Goal: Transaction & Acquisition: Purchase product/service

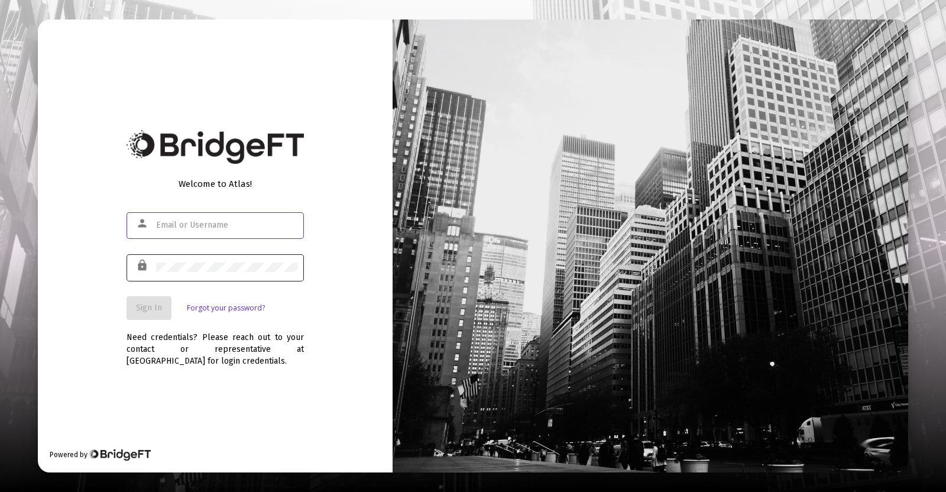
type input "[PERSON_NAME][EMAIL_ADDRESS][DOMAIN_NAME]"
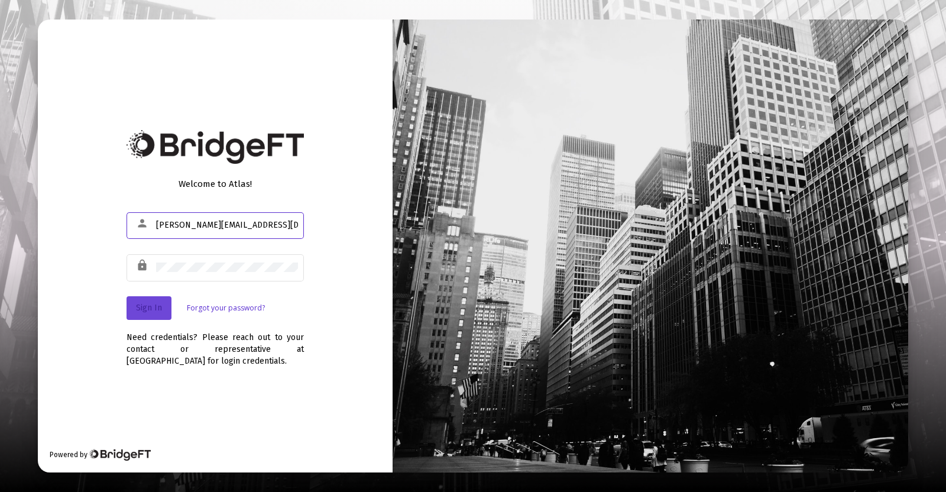
click at [149, 305] on span "Sign In" at bounding box center [149, 308] width 26 height 10
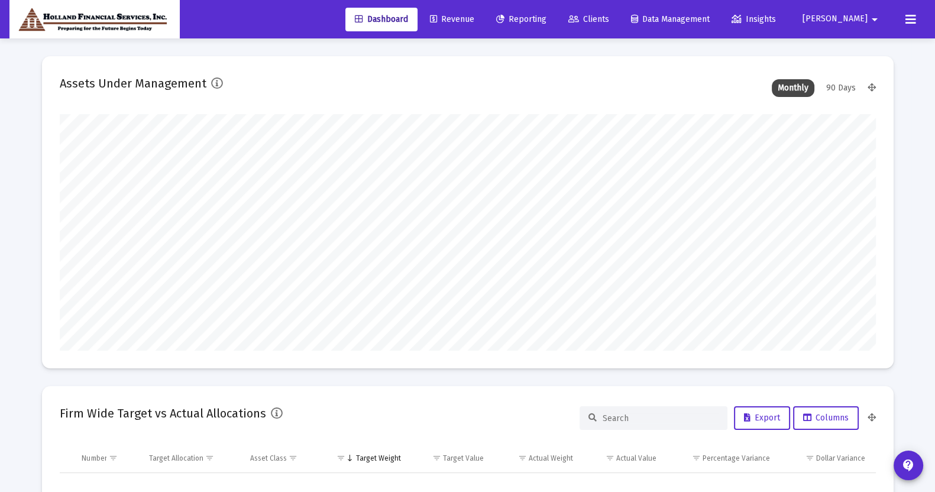
scroll to position [236, 816]
type input "[PERSON_NAME][EMAIL_ADDRESS][DOMAIN_NAME]"
click at [609, 14] on span "Clients" at bounding box center [588, 19] width 41 height 10
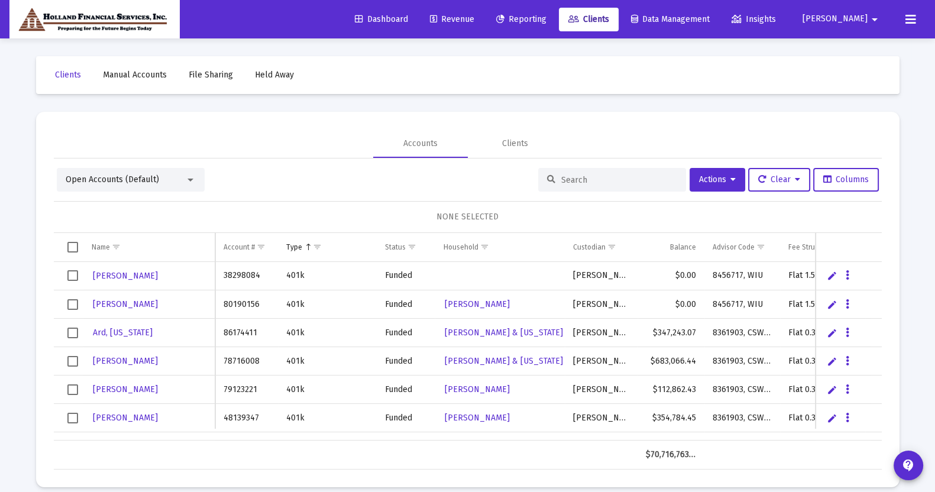
click at [585, 182] on input at bounding box center [619, 180] width 116 height 10
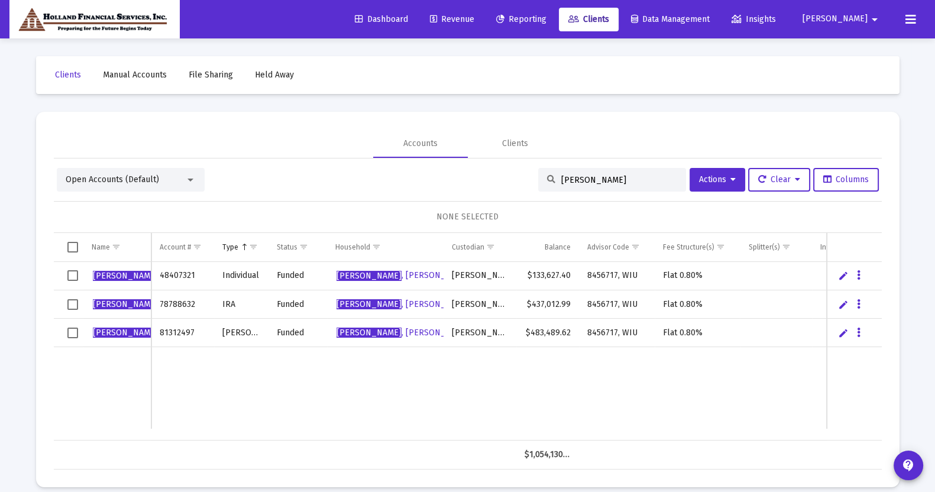
type input "[PERSON_NAME]"
click at [474, 22] on span "Revenue" at bounding box center [452, 19] width 44 height 10
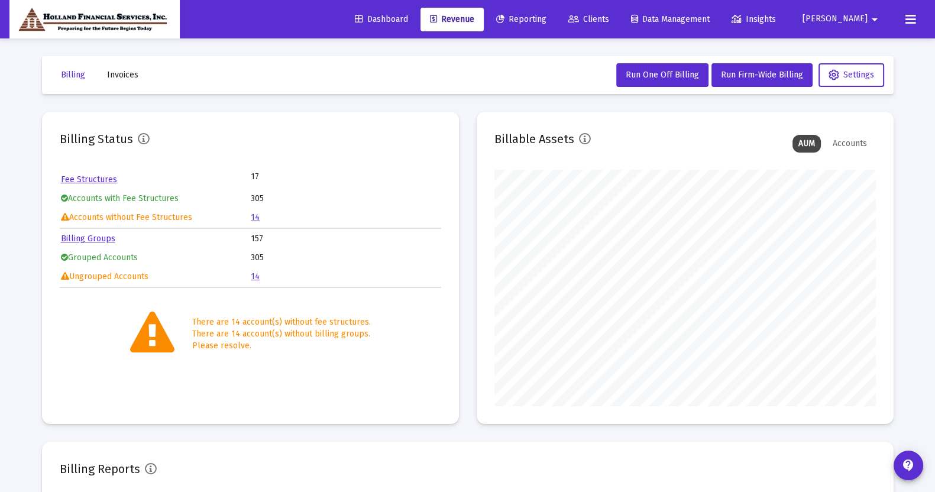
scroll to position [236, 381]
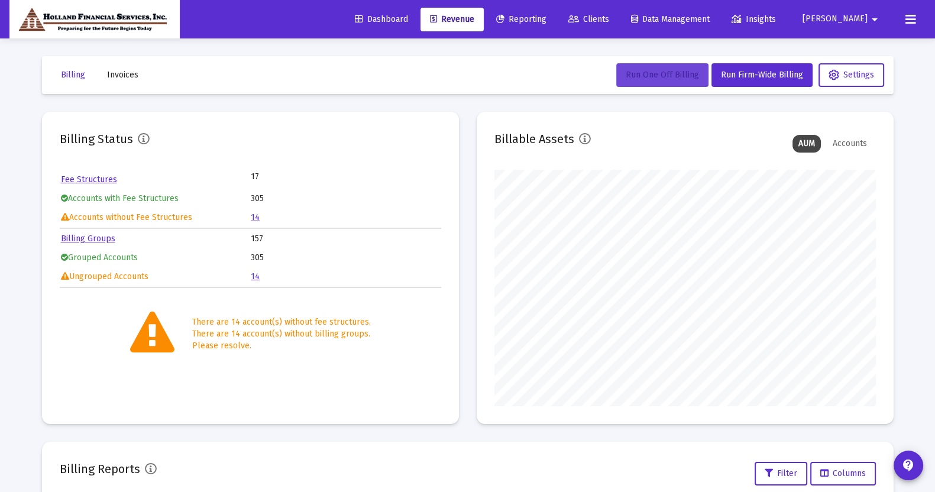
click at [665, 76] on span "Run One Off Billing" at bounding box center [662, 75] width 73 height 10
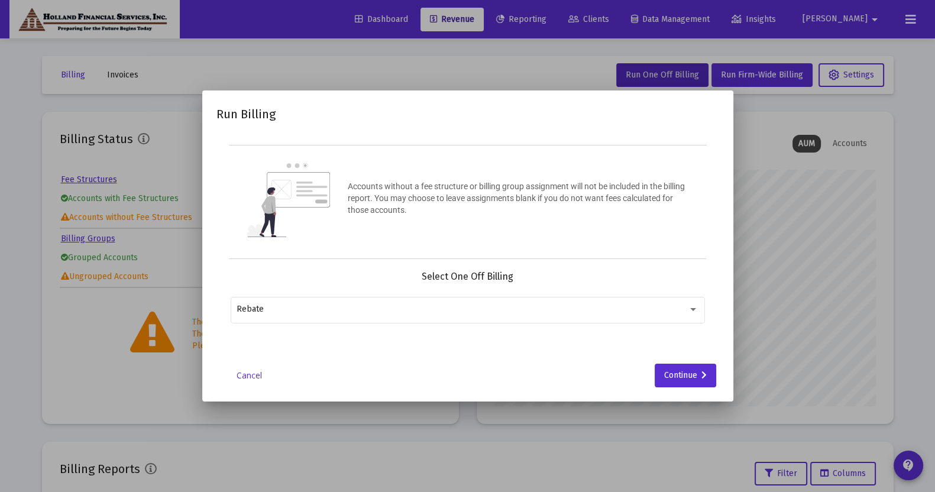
click at [258, 370] on link "Cancel" at bounding box center [249, 376] width 59 height 12
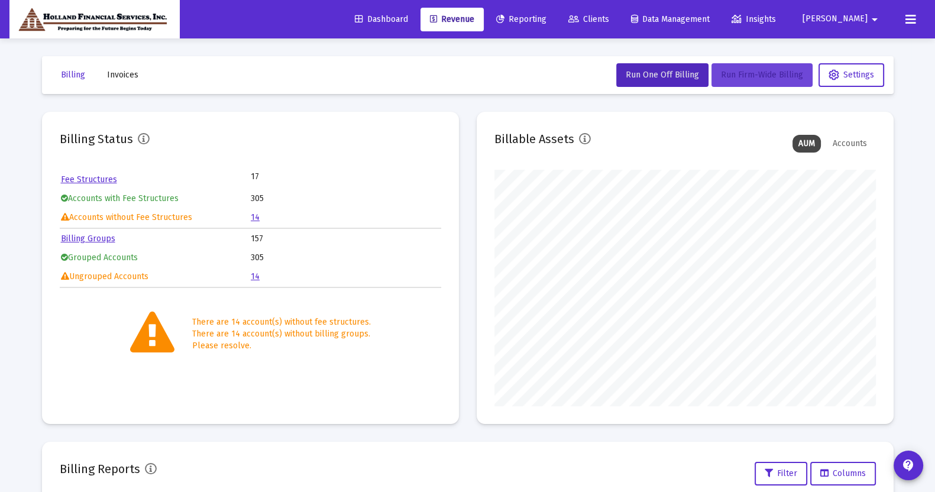
click at [748, 80] on button "Run Firm-Wide Billing" at bounding box center [761, 75] width 101 height 24
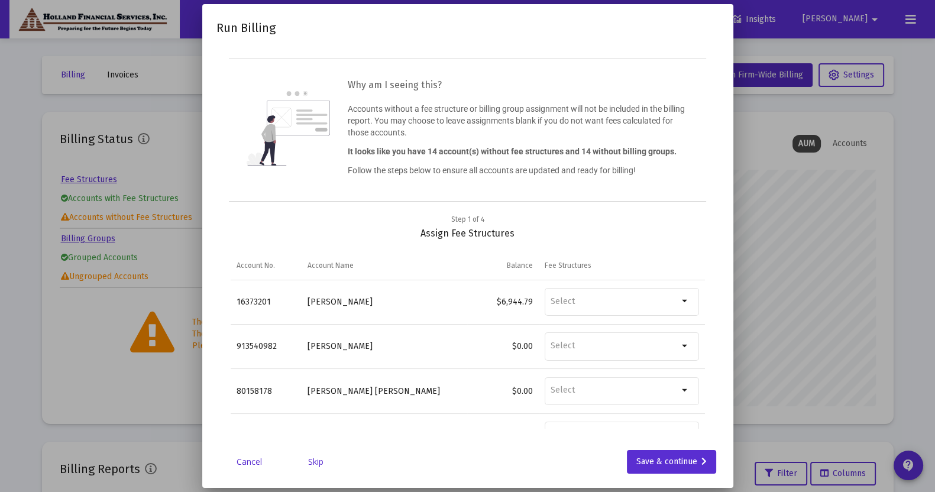
click at [708, 374] on div "Step 1 of 4 Assign Fee Structures Account No. Account Name Balance Fee Structur…" at bounding box center [467, 327] width 503 height 229
click at [315, 460] on link "Skip" at bounding box center [315, 462] width 59 height 12
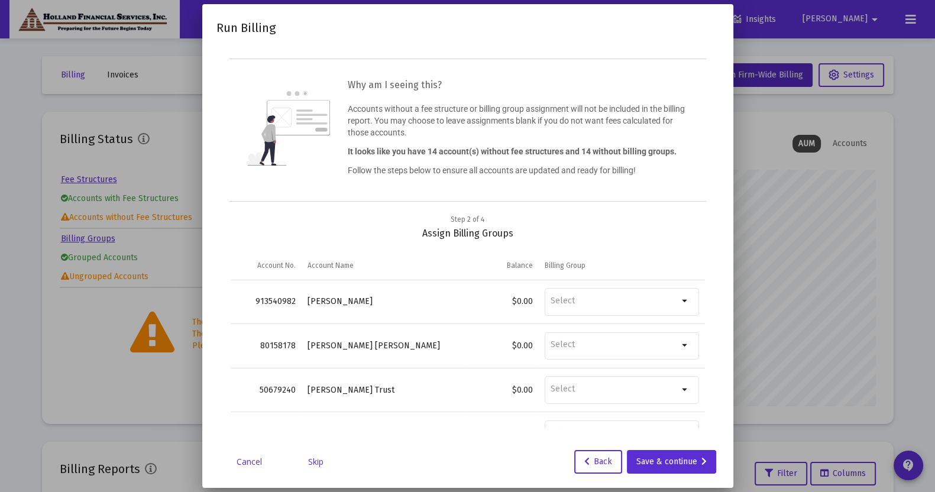
click at [315, 460] on link "Skip" at bounding box center [315, 462] width 59 height 12
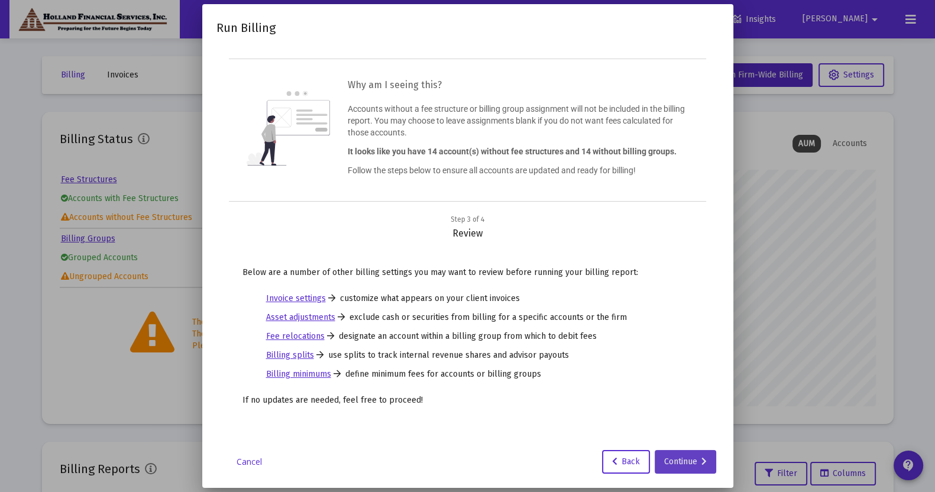
click at [674, 457] on div "Continue" at bounding box center [685, 462] width 43 height 24
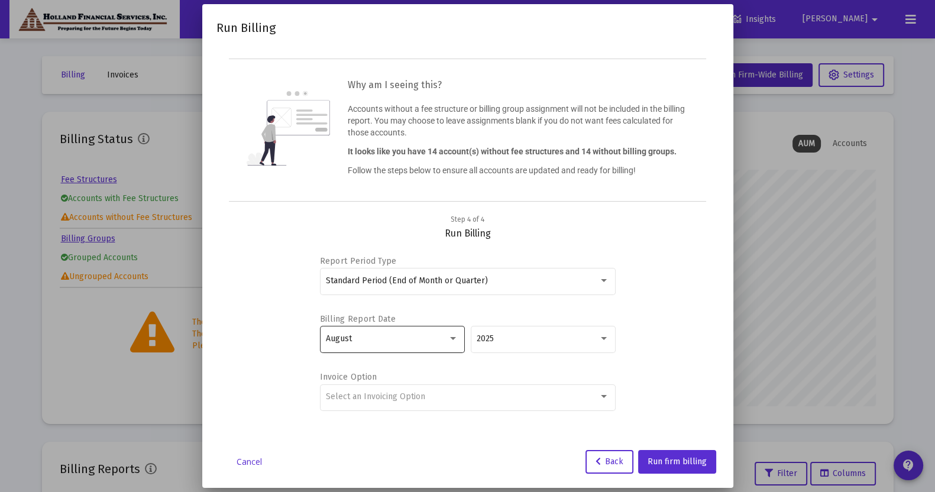
click at [433, 345] on div "August" at bounding box center [392, 338] width 132 height 29
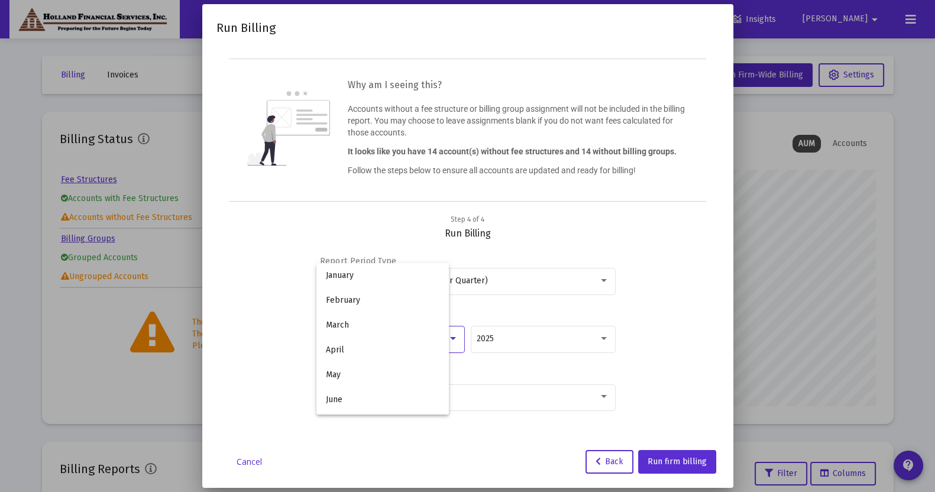
scroll to position [110, 0]
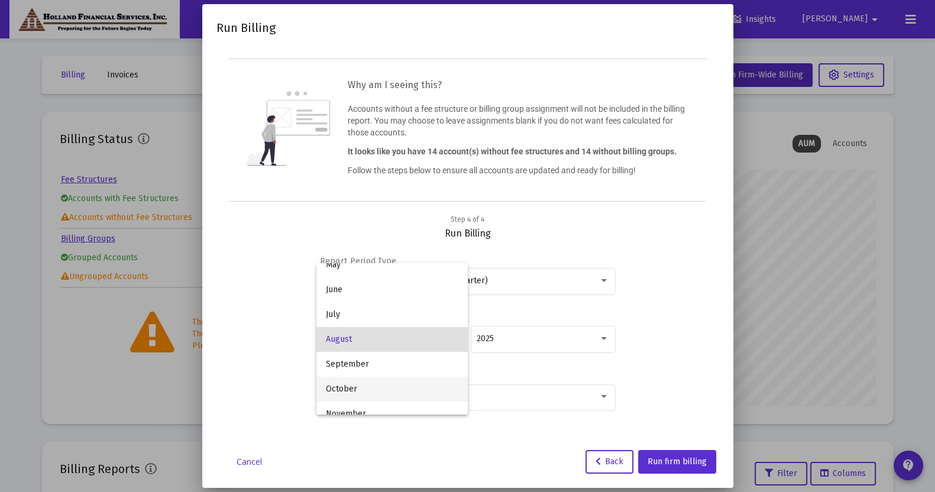
click at [433, 380] on span "October" at bounding box center [392, 389] width 132 height 25
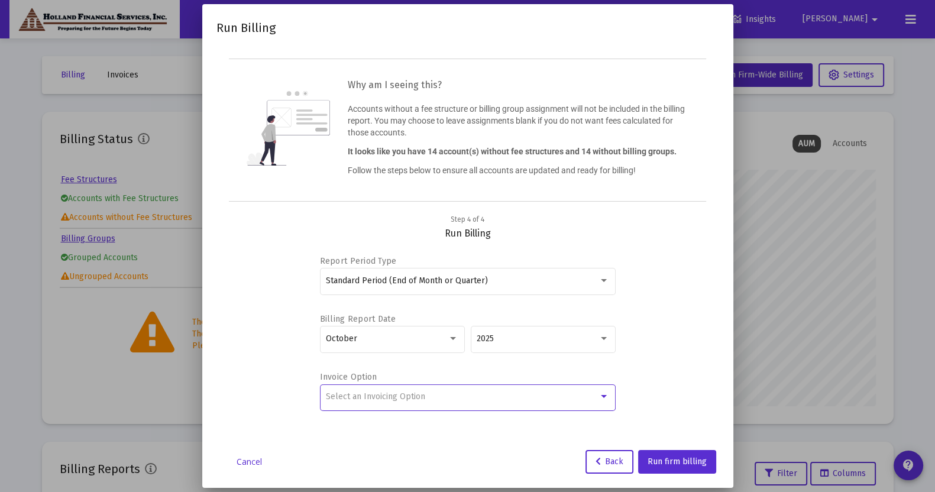
click at [438, 396] on div "Select an Invoicing Option" at bounding box center [462, 396] width 273 height 9
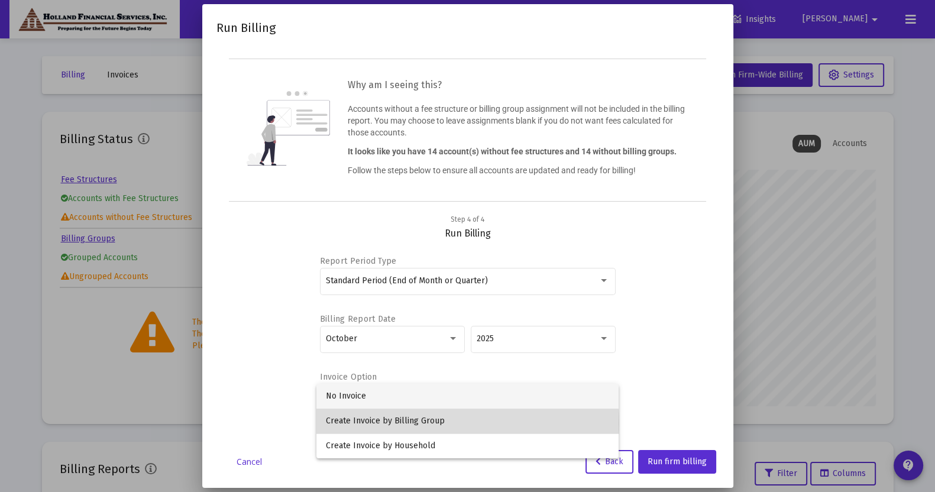
click at [441, 423] on span "Create Invoice by Billing Group" at bounding box center [467, 421] width 283 height 25
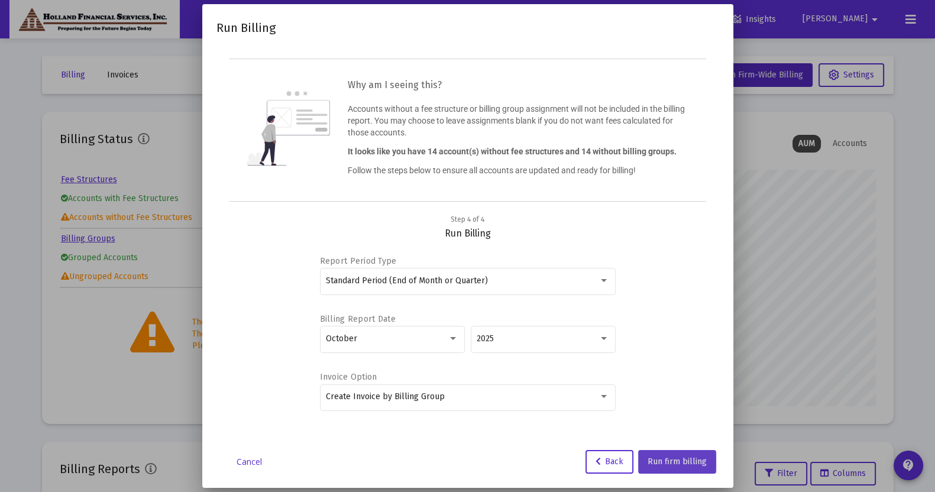
click at [662, 462] on span "Run firm billing" at bounding box center [677, 462] width 59 height 10
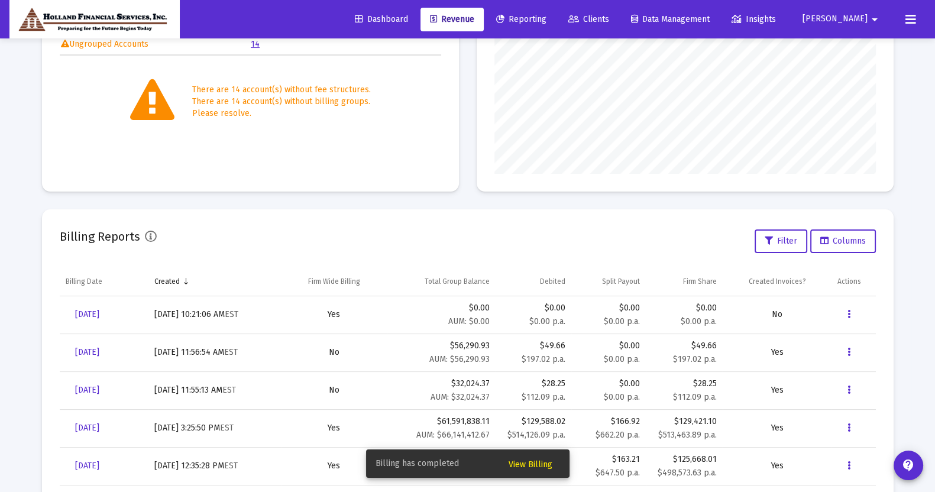
scroll to position [293, 0]
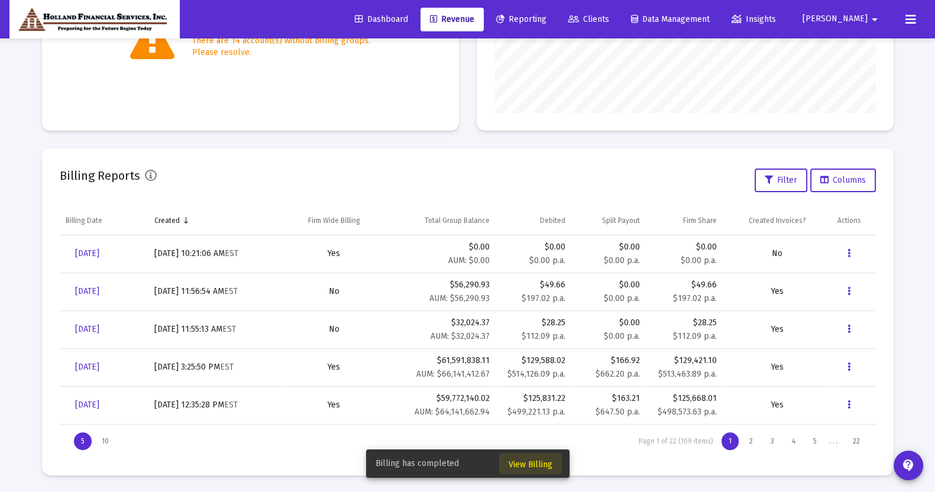
click at [520, 463] on span "View Billing" at bounding box center [531, 465] width 44 height 10
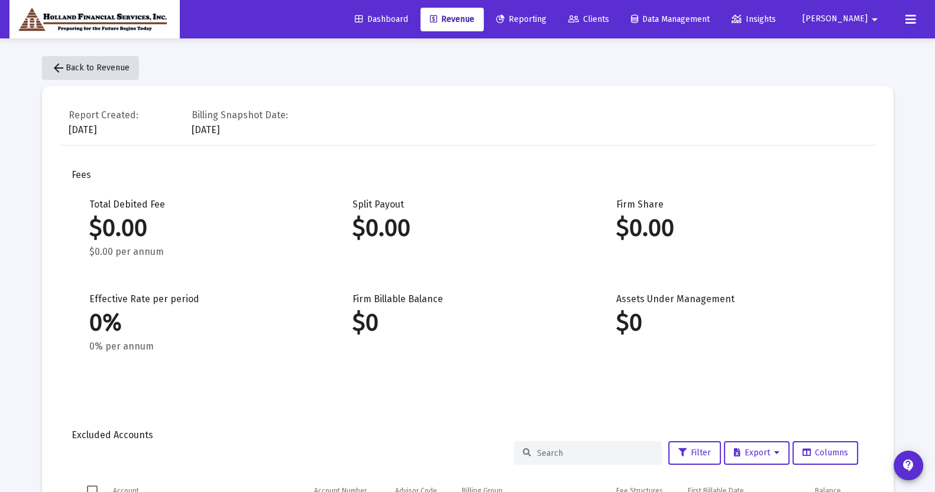
click at [93, 69] on span "arrow_back Back to Revenue" at bounding box center [90, 68] width 78 height 10
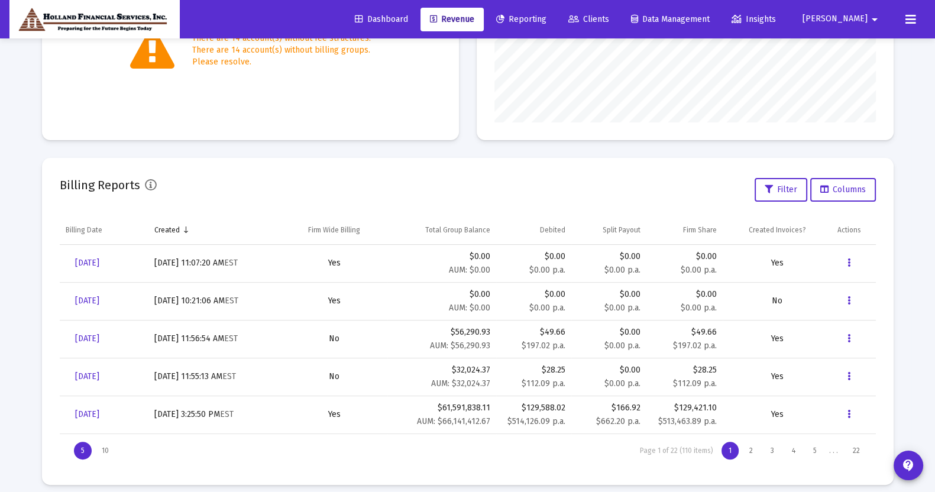
scroll to position [293, 0]
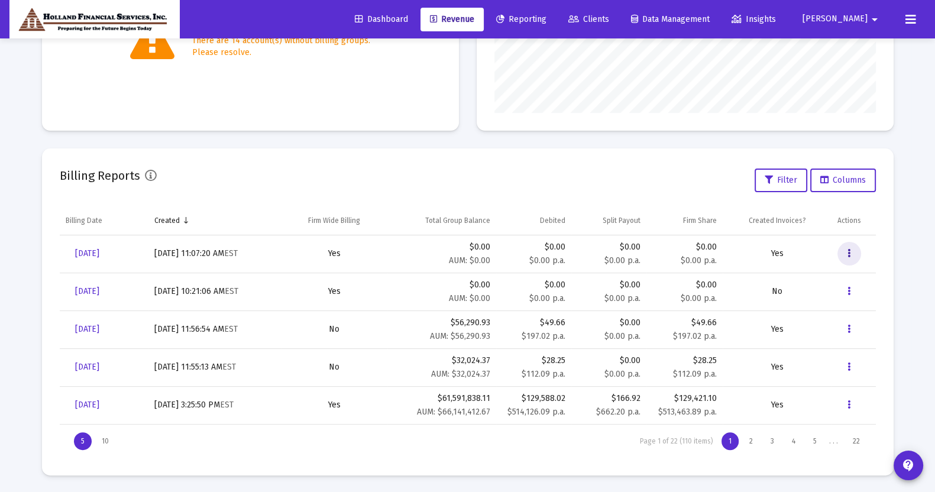
click at [849, 256] on icon "Data grid" at bounding box center [848, 254] width 3 height 14
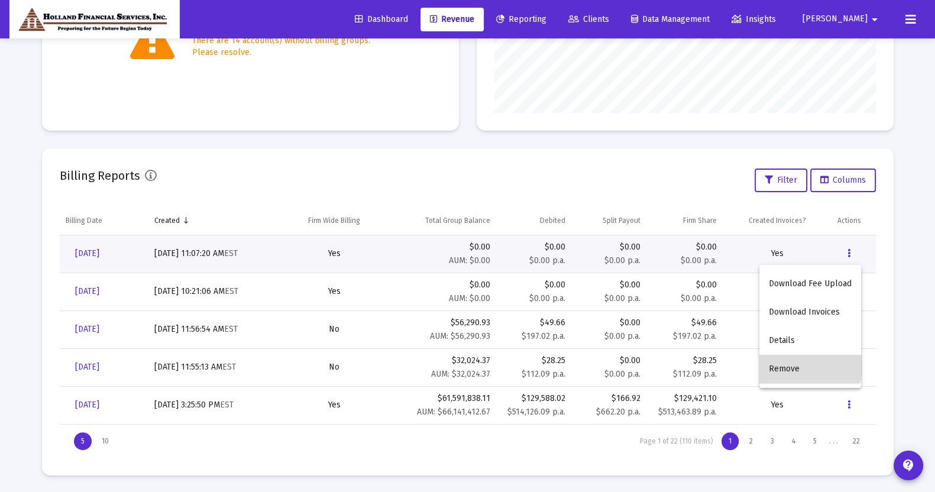
click at [792, 365] on button "Remove" at bounding box center [810, 369] width 102 height 28
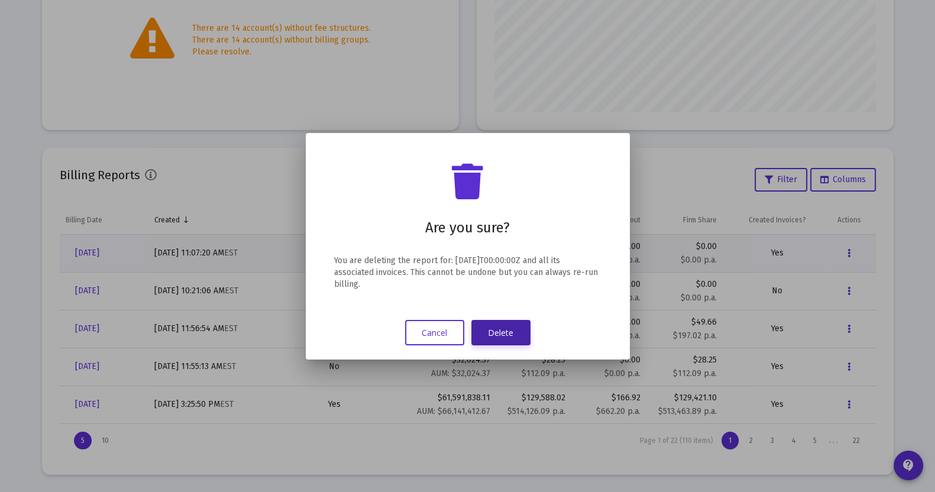
click at [500, 328] on button "Delete" at bounding box center [500, 332] width 59 height 25
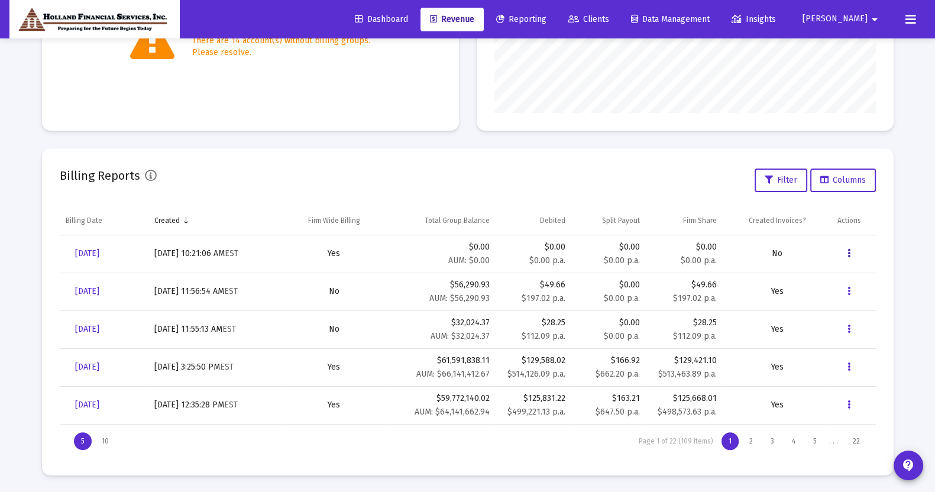
click at [852, 255] on button "Data grid" at bounding box center [849, 254] width 24 height 24
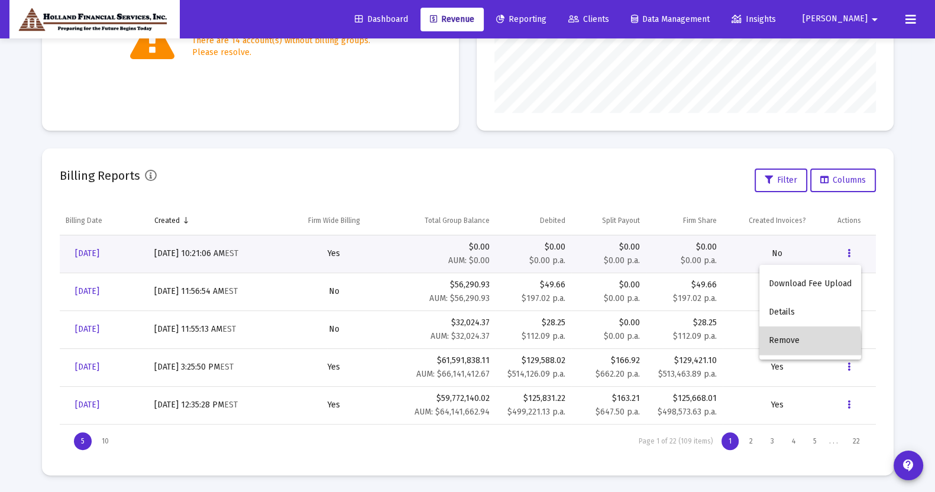
click at [801, 344] on button "Remove" at bounding box center [810, 340] width 102 height 28
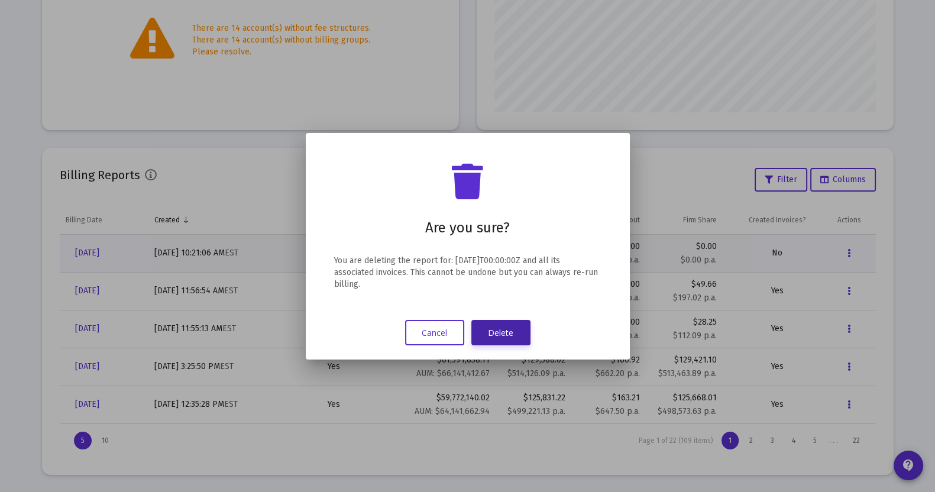
click at [488, 329] on button "Delete" at bounding box center [500, 332] width 59 height 25
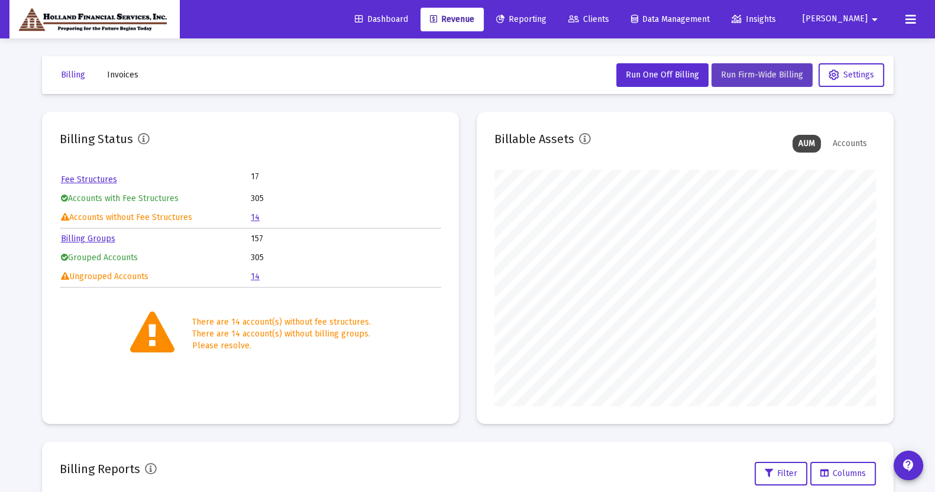
click at [734, 71] on span "Run Firm-Wide Billing" at bounding box center [762, 75] width 82 height 10
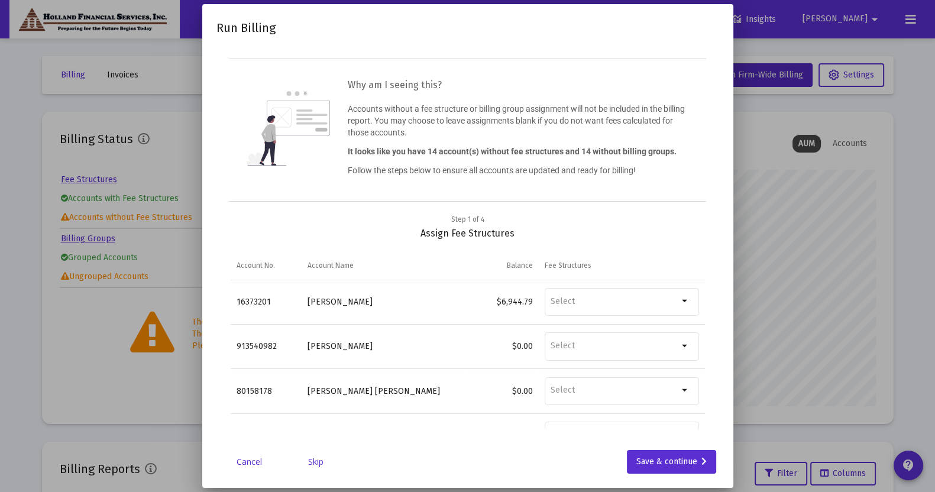
click at [325, 458] on link "Skip" at bounding box center [315, 462] width 59 height 12
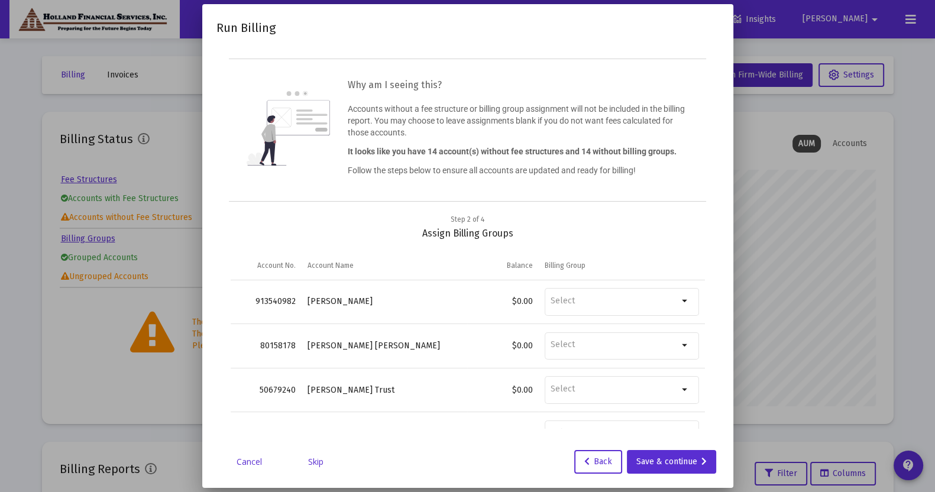
click at [318, 460] on link "Skip" at bounding box center [315, 462] width 59 height 12
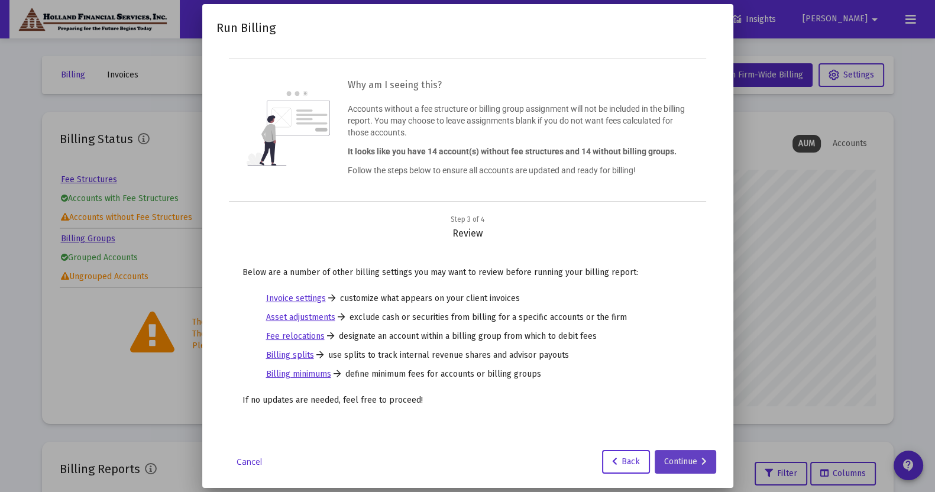
click at [674, 465] on div "Continue" at bounding box center [685, 462] width 43 height 24
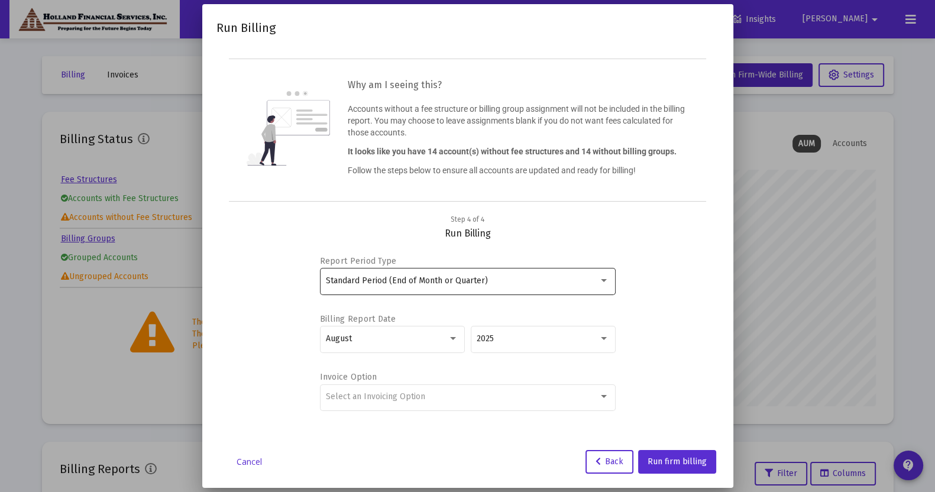
click at [567, 272] on div "Standard Period (End of Month or Quarter)" at bounding box center [467, 280] width 283 height 29
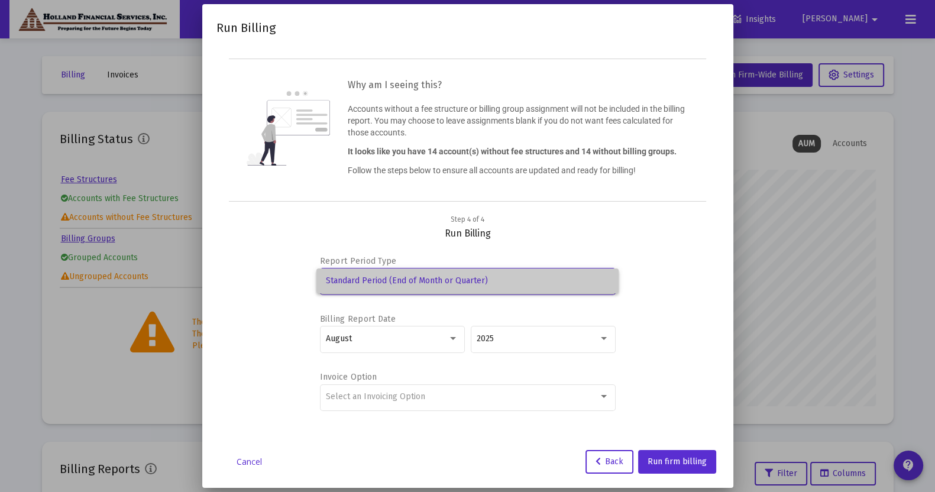
click at [567, 284] on span "Standard Period (End of Month or Quarter)" at bounding box center [467, 280] width 283 height 25
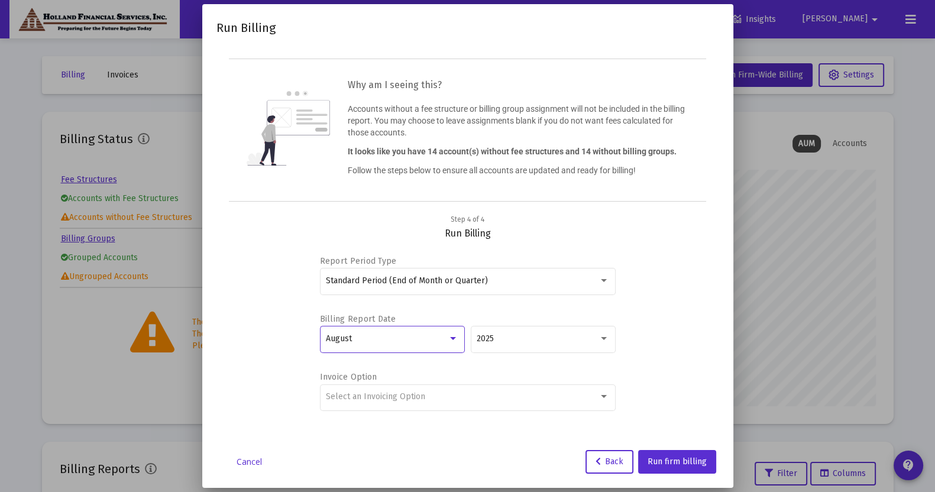
click at [419, 342] on div "August" at bounding box center [387, 338] width 122 height 9
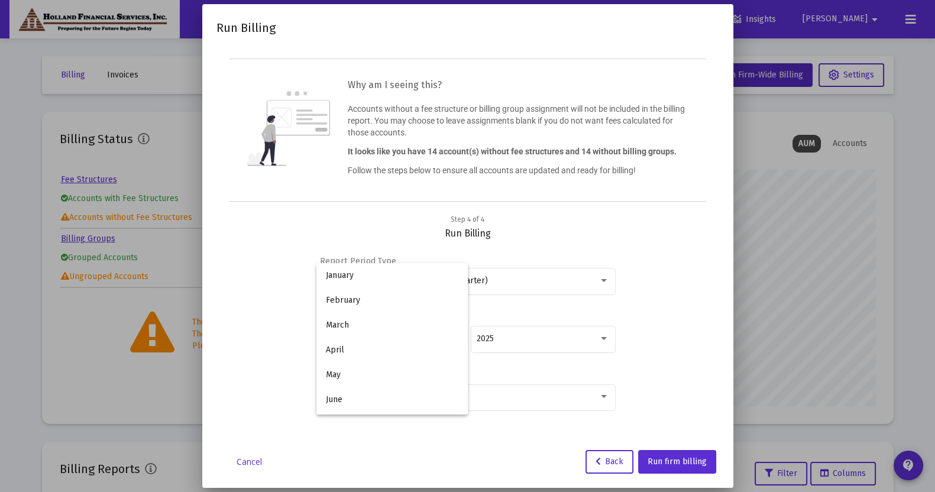
scroll to position [110, 0]
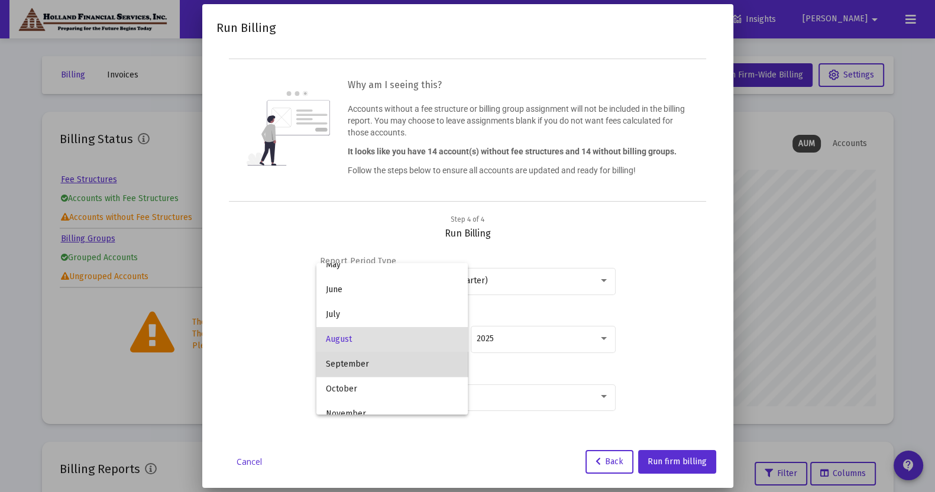
click at [427, 362] on span "September" at bounding box center [392, 364] width 132 height 25
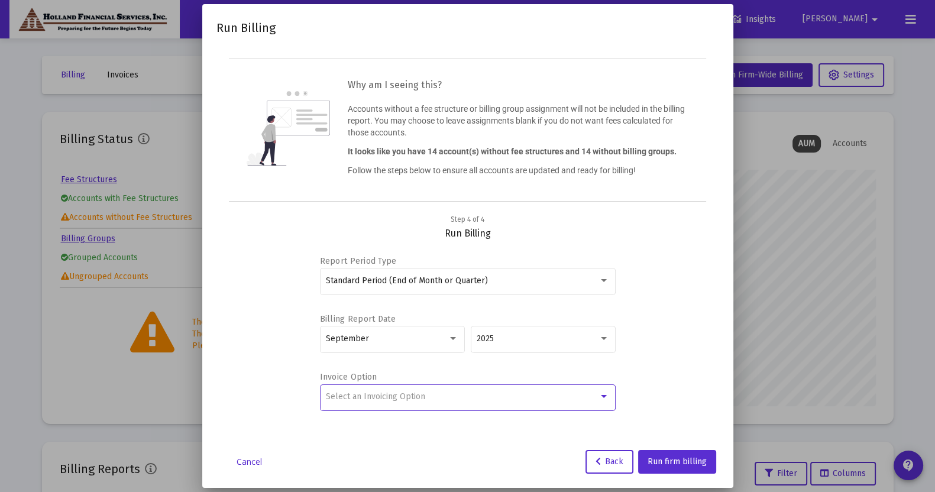
click at [490, 400] on div "Select an Invoicing Option" at bounding box center [462, 396] width 273 height 9
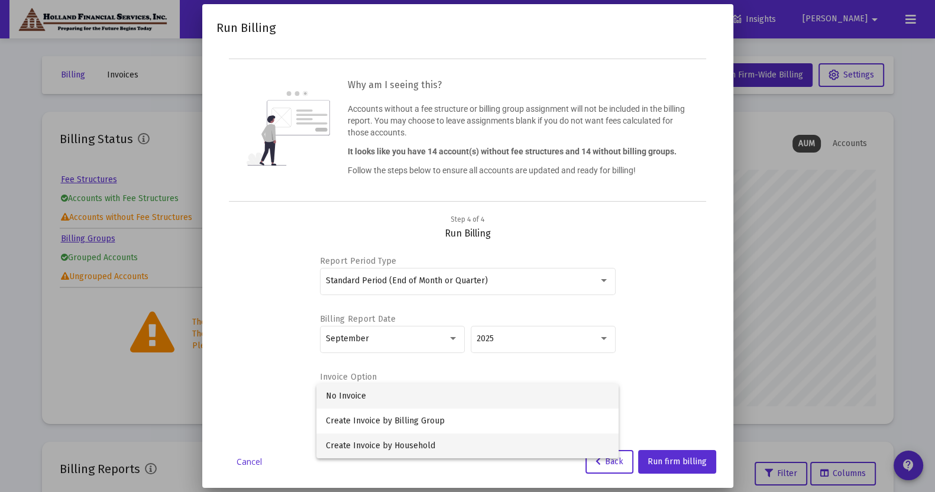
click at [477, 445] on span "Create Invoice by Household" at bounding box center [467, 445] width 283 height 25
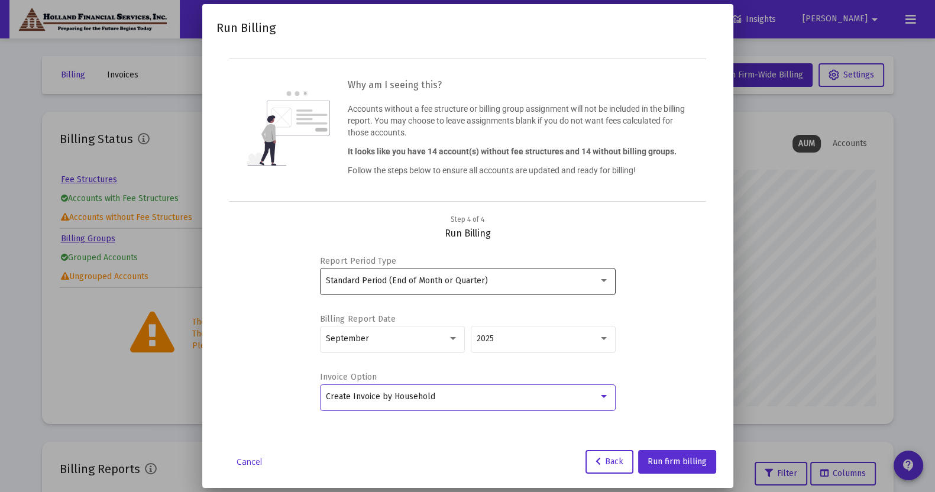
click at [545, 279] on div "Standard Period (End of Month or Quarter)" at bounding box center [462, 280] width 273 height 9
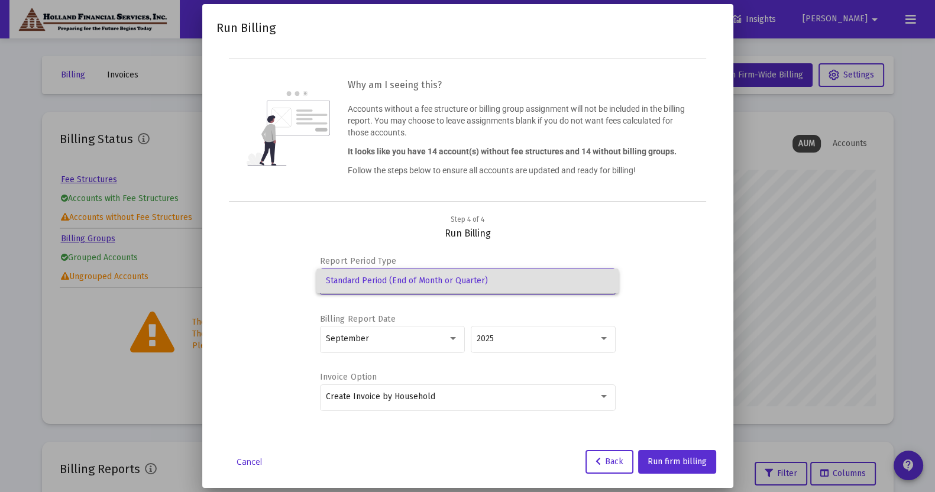
click at [545, 279] on span "Standard Period (End of Month or Quarter)" at bounding box center [467, 280] width 283 height 25
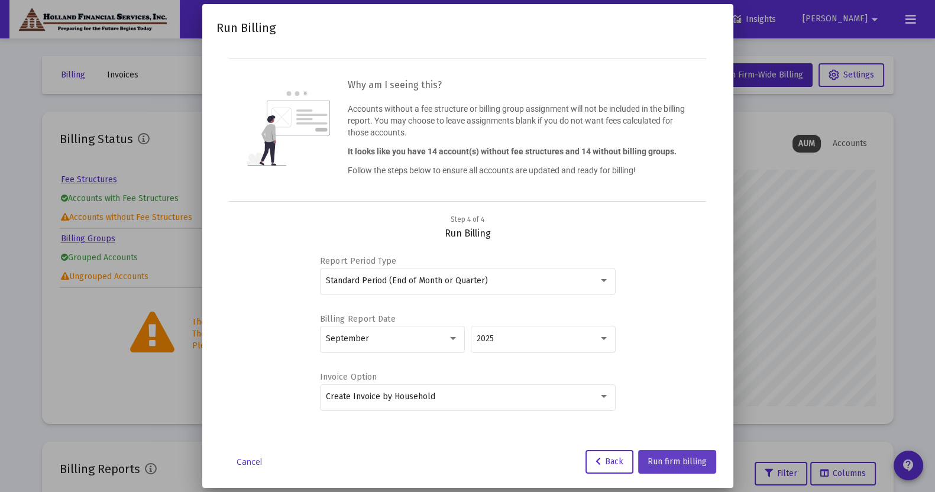
click at [668, 459] on span "Run firm billing" at bounding box center [677, 462] width 59 height 10
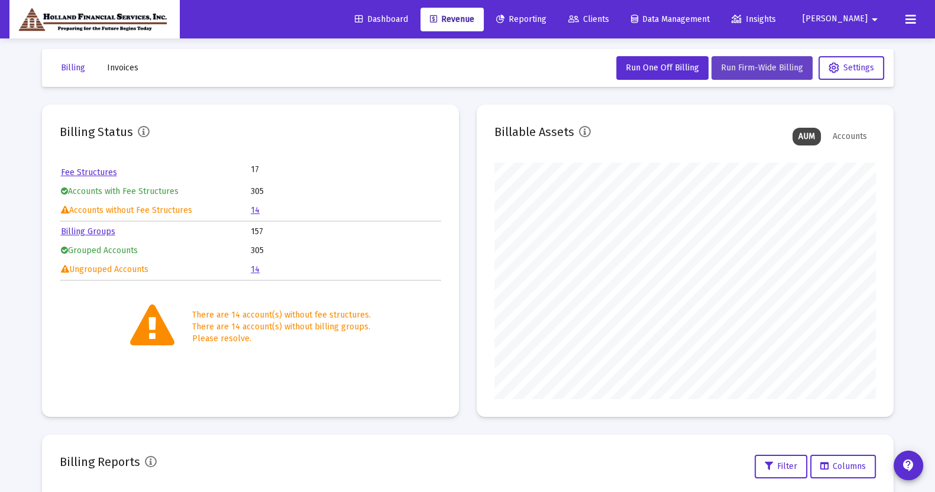
scroll to position [7, 0]
click at [254, 211] on link "14" at bounding box center [255, 211] width 9 height 10
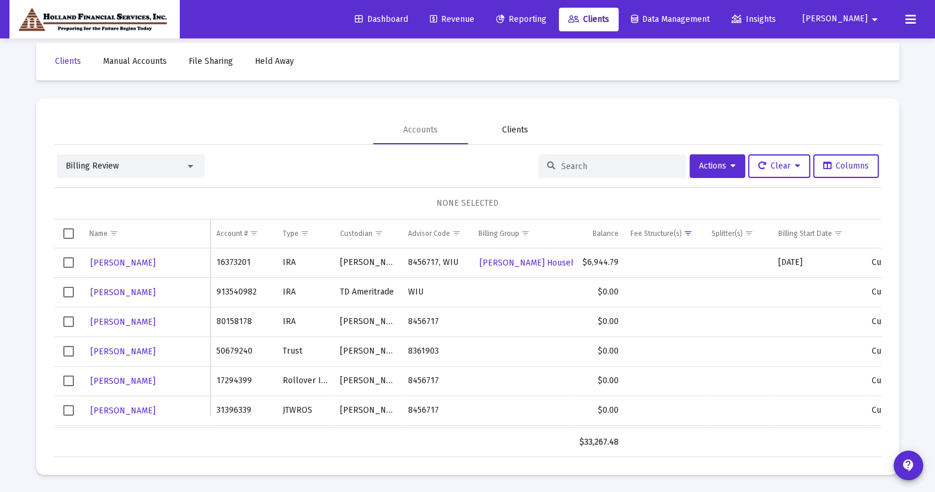
click at [506, 130] on div "Clients" at bounding box center [515, 130] width 26 height 12
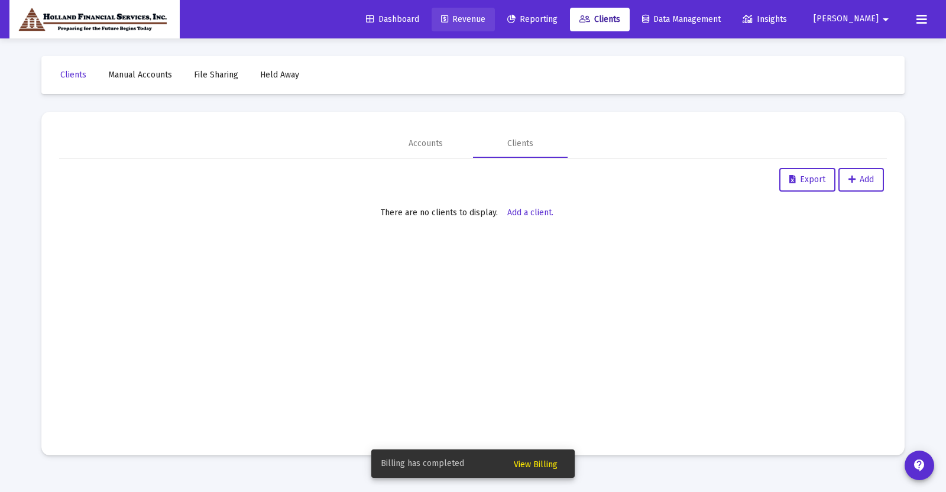
click at [486, 22] on span "Revenue" at bounding box center [463, 19] width 44 height 10
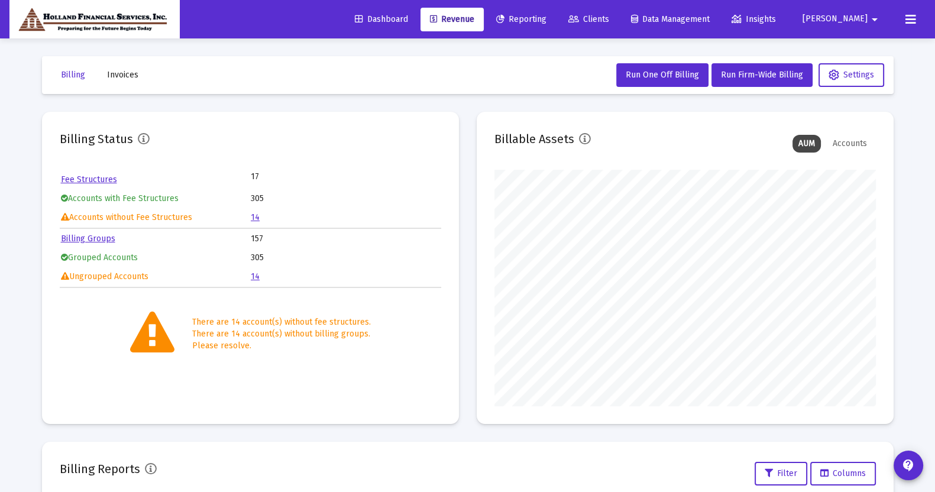
click at [609, 17] on span "Clients" at bounding box center [588, 19] width 41 height 10
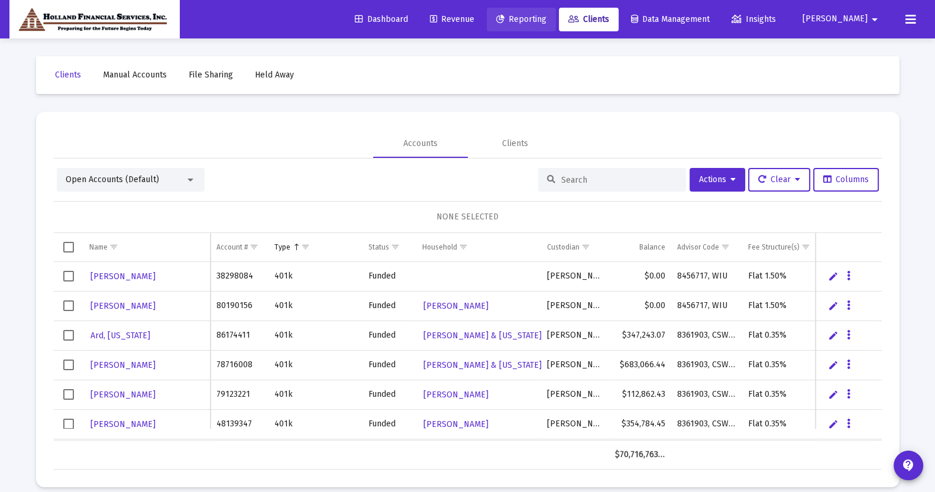
click at [546, 20] on span "Reporting" at bounding box center [521, 19] width 50 height 10
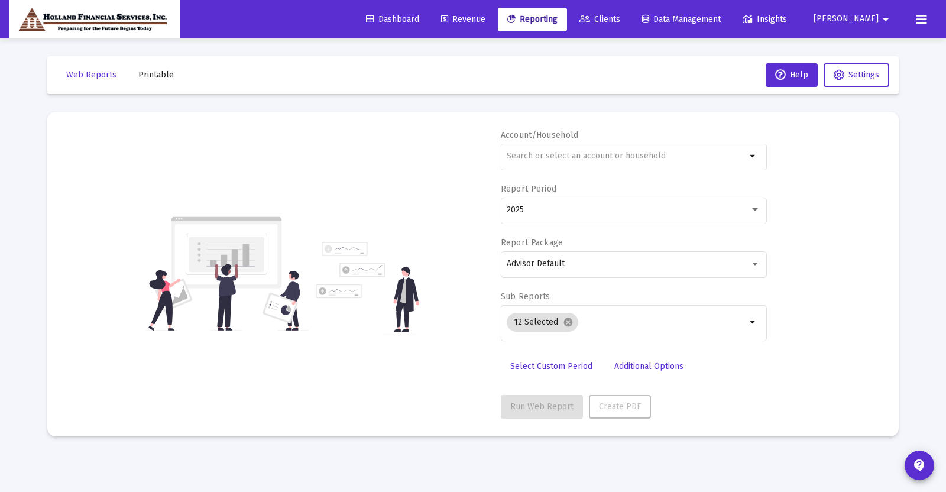
click at [145, 76] on span "Printable" at bounding box center [155, 75] width 35 height 10
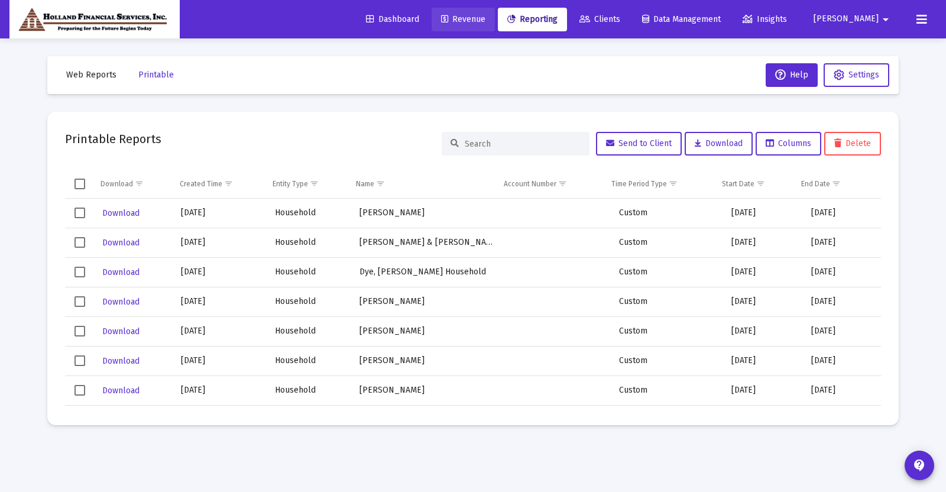
click at [486, 17] on span "Revenue" at bounding box center [463, 19] width 44 height 10
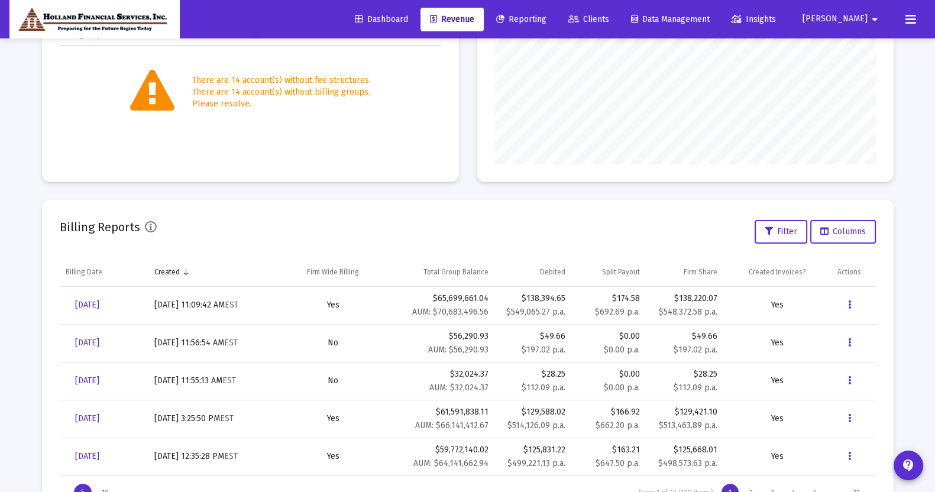
scroll to position [293, 0]
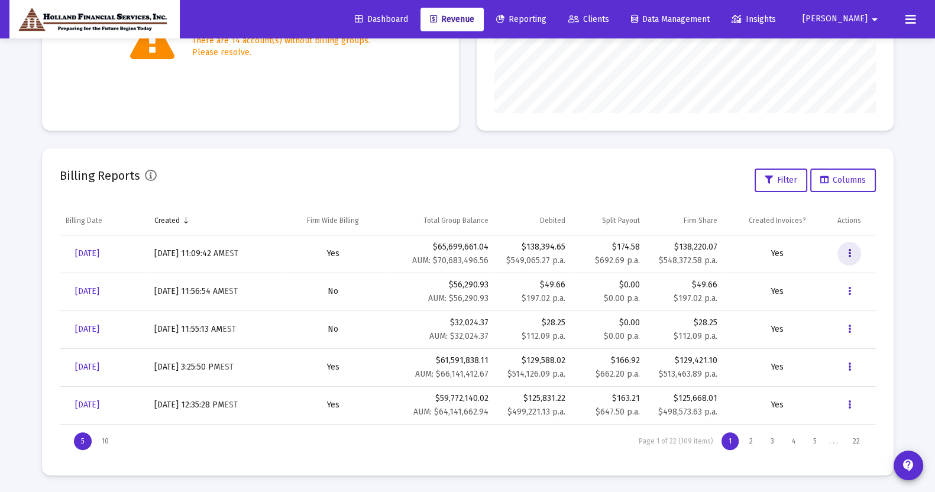
click at [852, 250] on button "Data grid" at bounding box center [849, 254] width 24 height 24
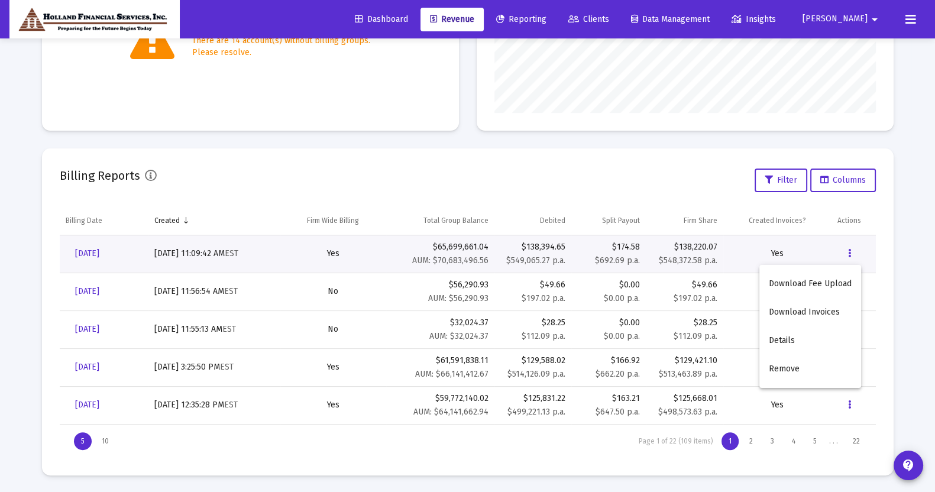
click at [97, 252] on div at bounding box center [467, 246] width 935 height 492
click at [90, 254] on span "[DATE]" at bounding box center [87, 253] width 24 height 10
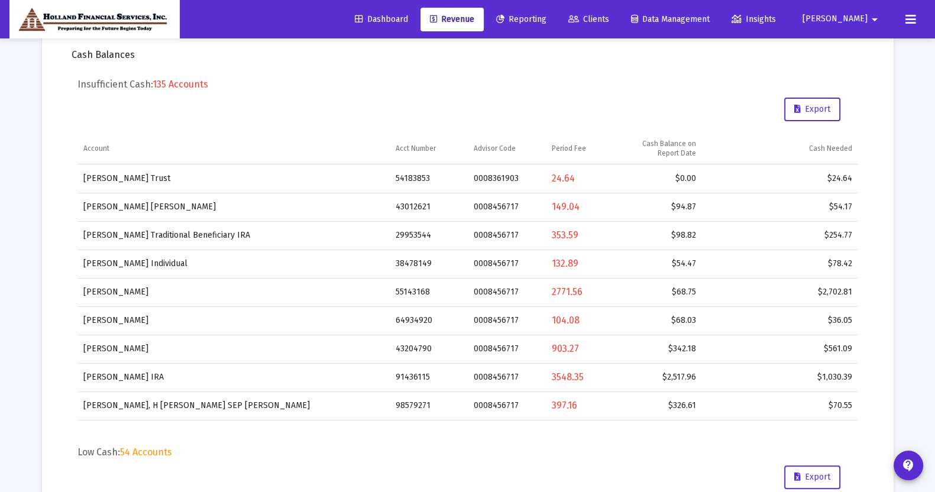
scroll to position [355, 0]
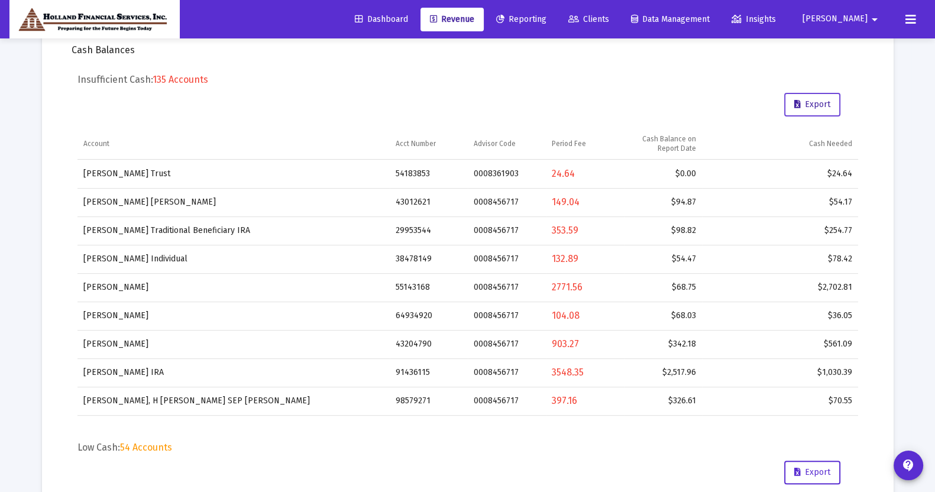
click at [804, 108] on button "Export" at bounding box center [812, 105] width 56 height 24
